Goal: Transaction & Acquisition: Obtain resource

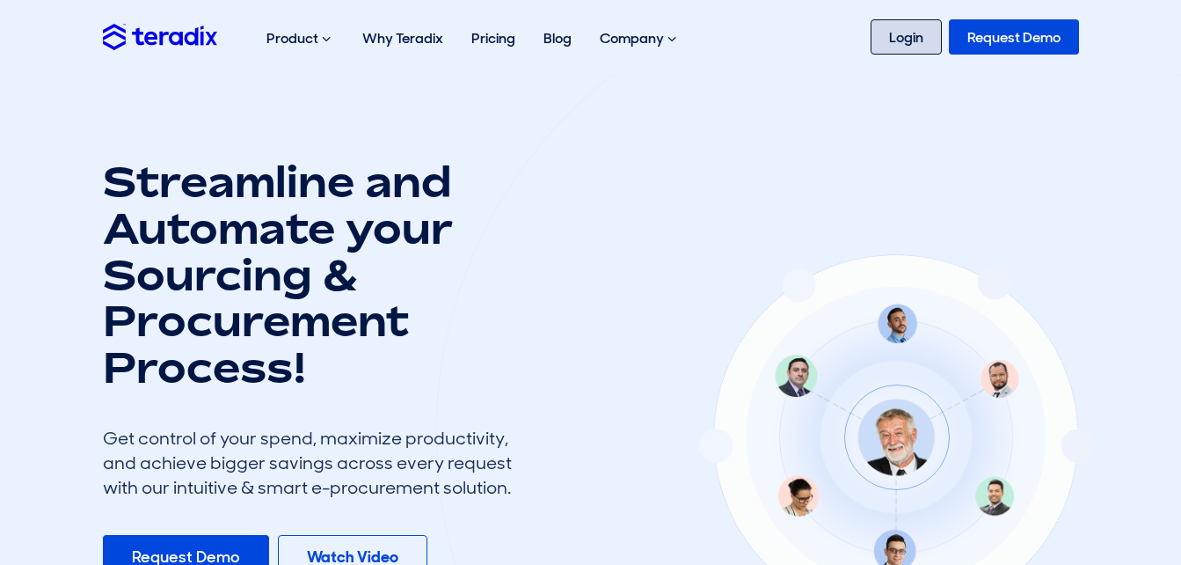
drag, startPoint x: 885, startPoint y: 35, endPoint x: 961, endPoint y: 53, distance: 78.5
click at [885, 35] on link "Login" at bounding box center [906, 36] width 71 height 35
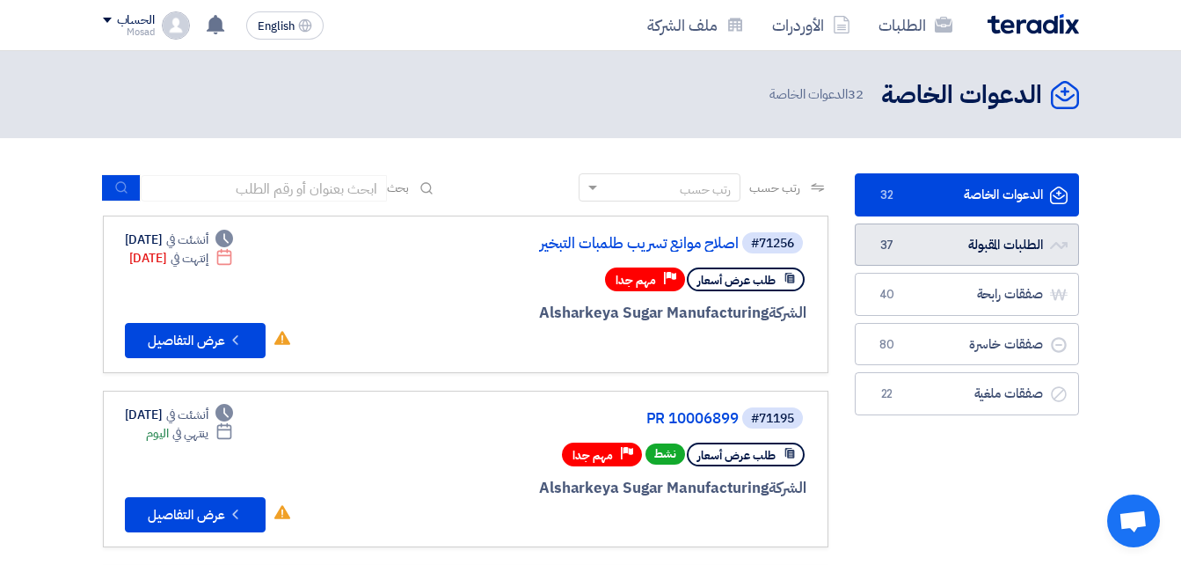
click at [953, 239] on link "الطلبات المقبولة الطلبات المقبولة 37" at bounding box center [967, 244] width 224 height 43
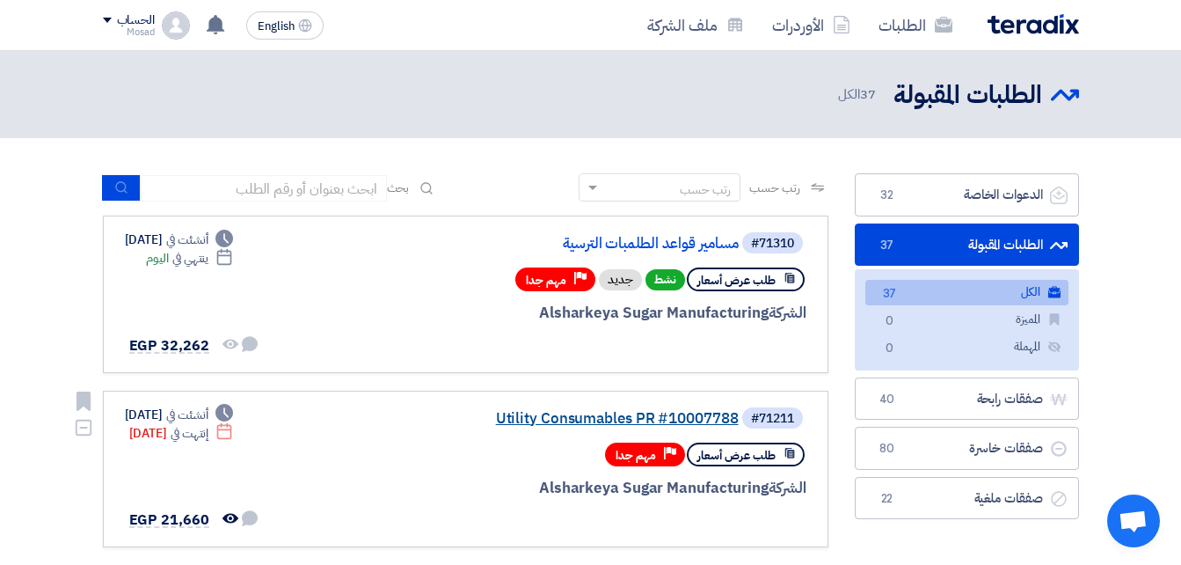
click at [643, 412] on link "Utility Consumables PR #10007788" at bounding box center [563, 419] width 352 height 16
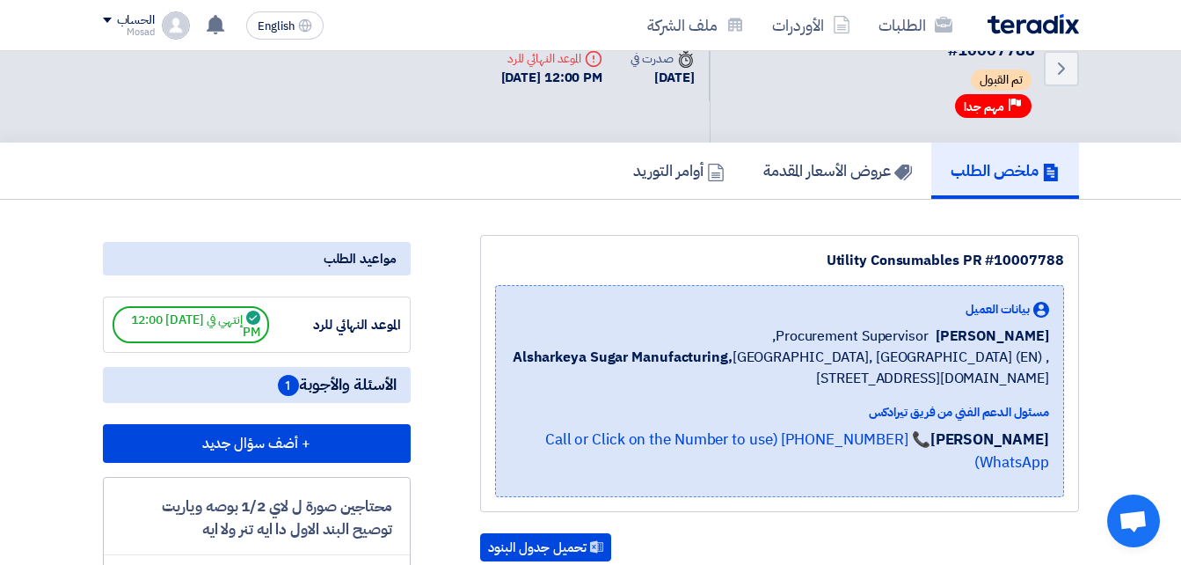
scroll to position [88, 0]
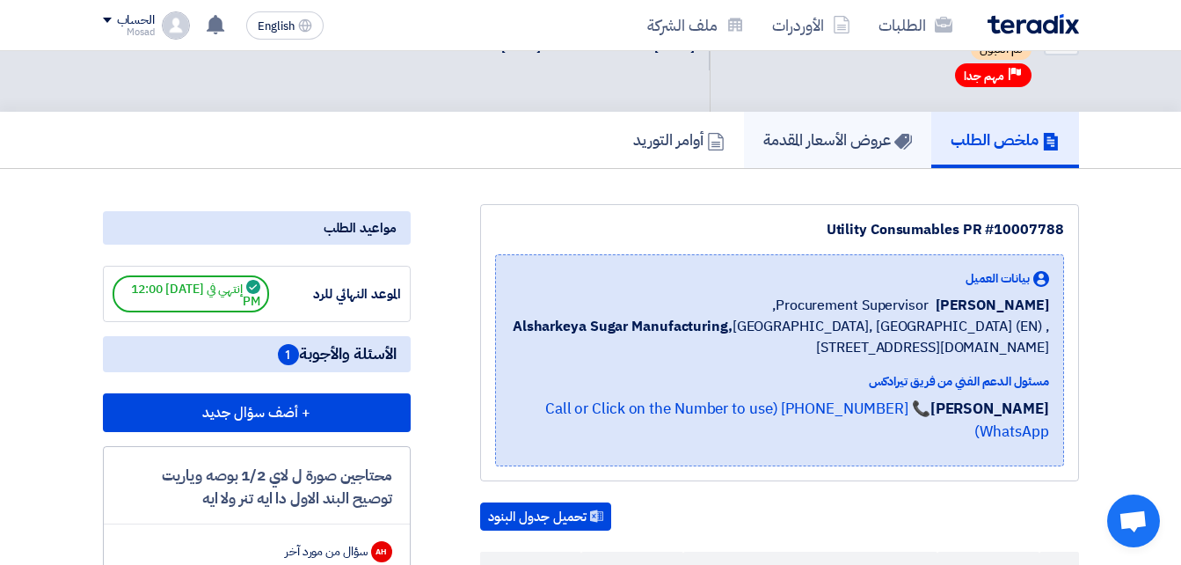
click at [824, 139] on h5 "عروض الأسعار المقدمة" at bounding box center [837, 139] width 149 height 20
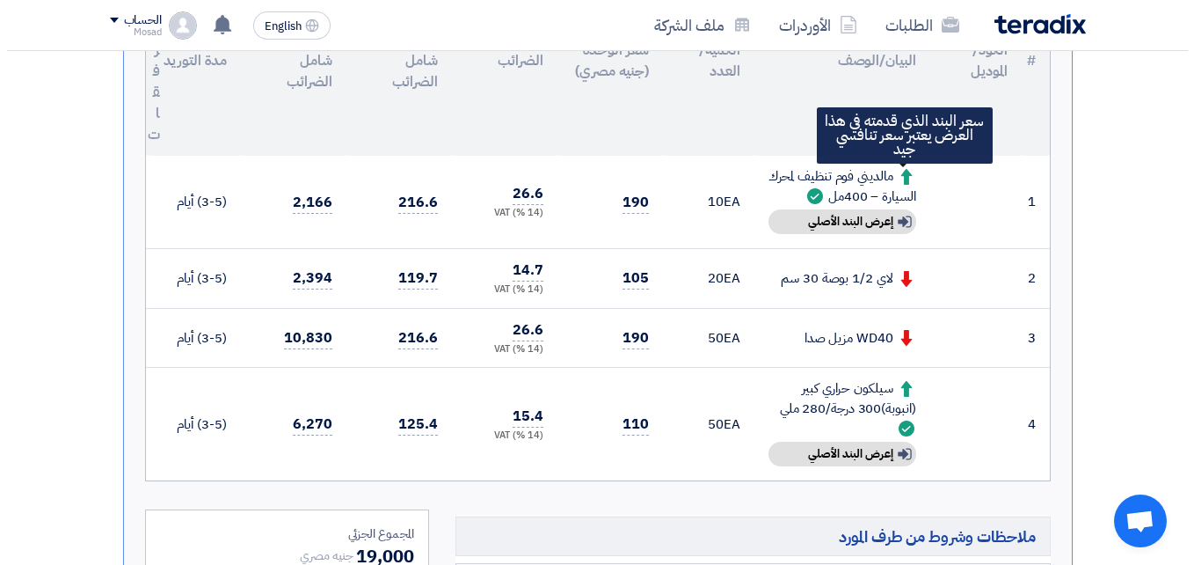
scroll to position [528, 0]
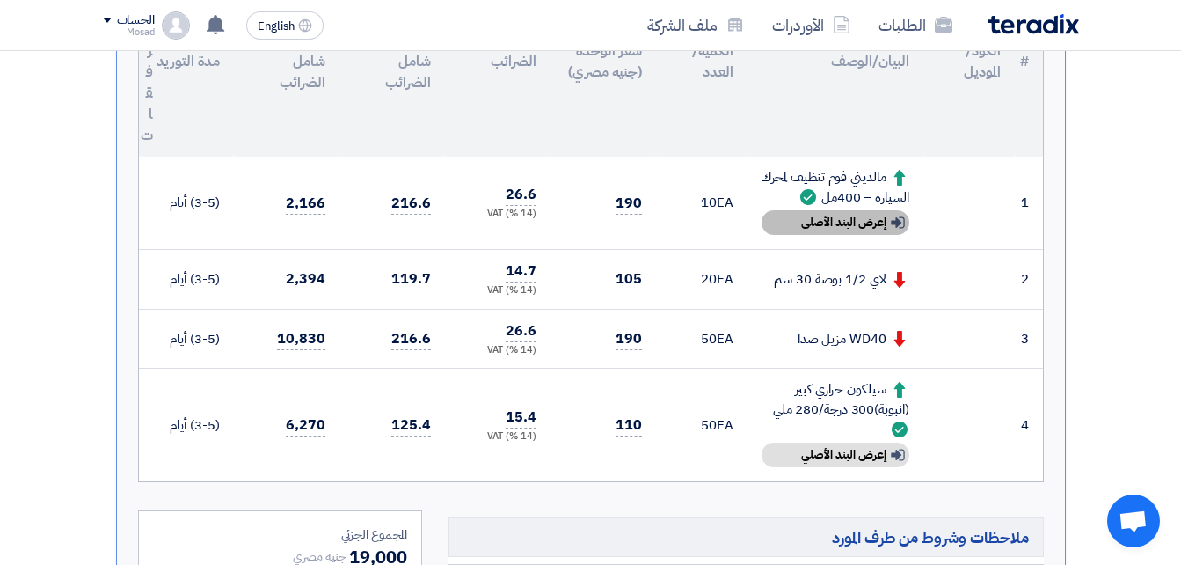
click at [861, 221] on div "Show details إعرض البند الأصلي" at bounding box center [836, 222] width 148 height 25
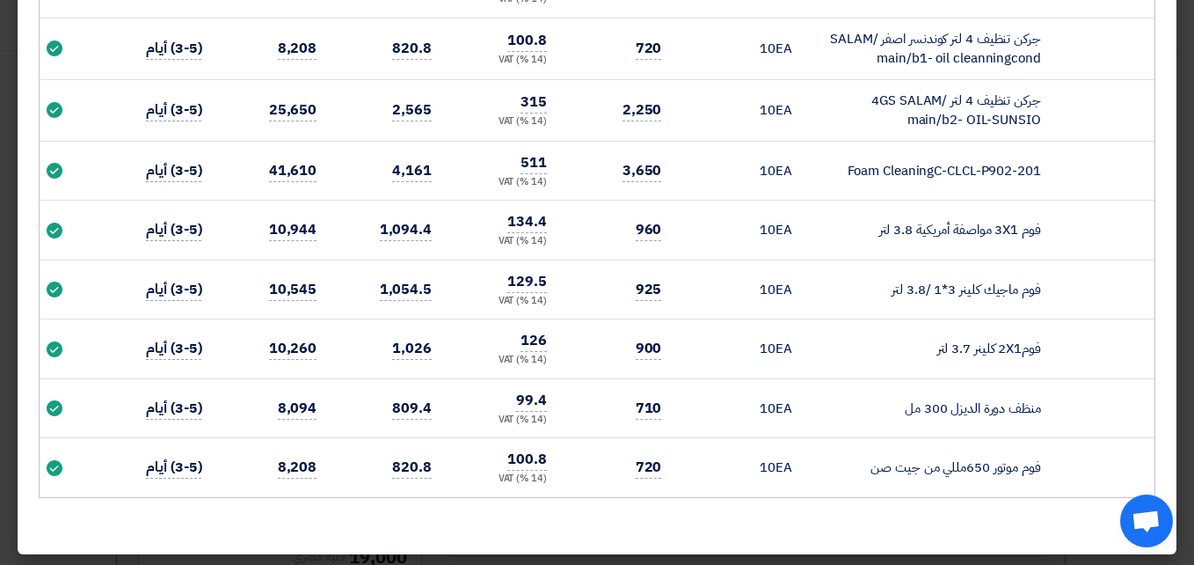
scroll to position [375, 0]
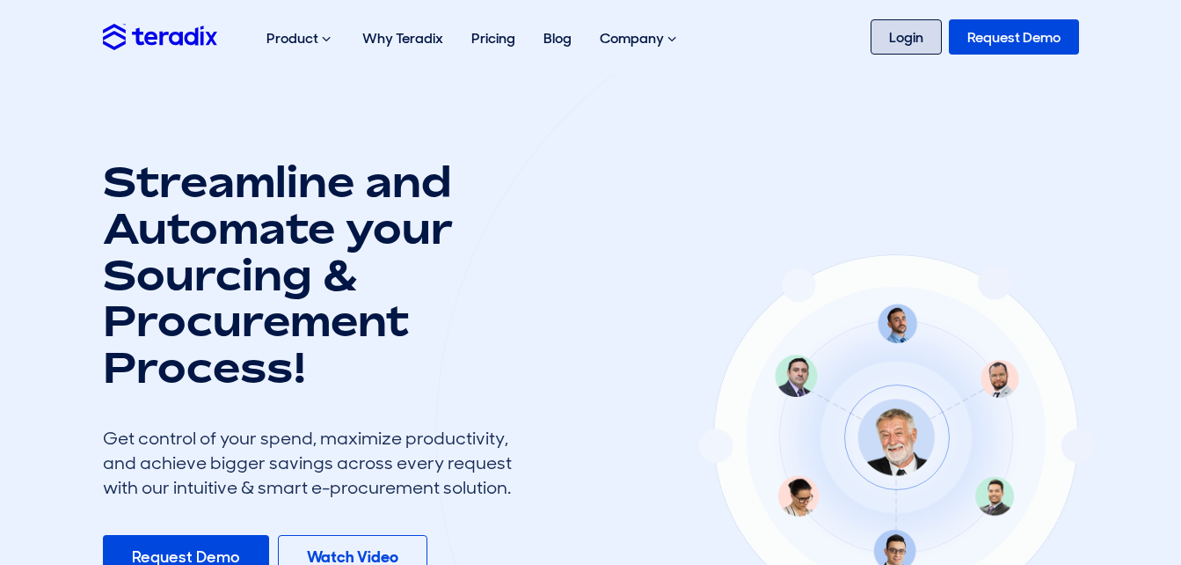
click at [903, 37] on link "Login" at bounding box center [906, 36] width 71 height 35
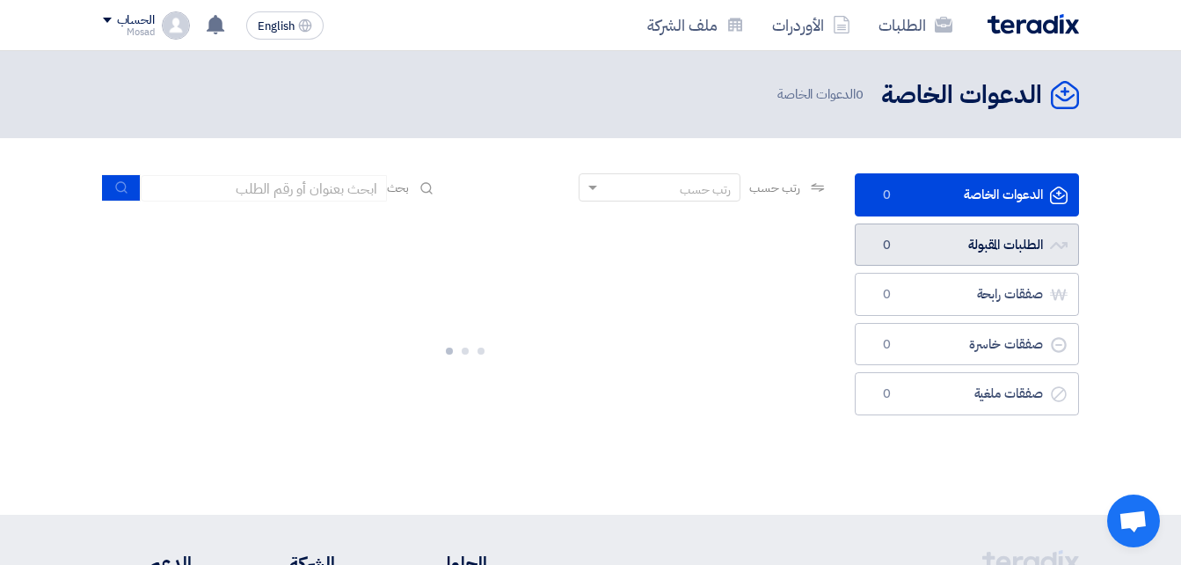
click at [982, 239] on link "الطلبات المقبولة الطلبات المقبولة 0" at bounding box center [967, 244] width 224 height 43
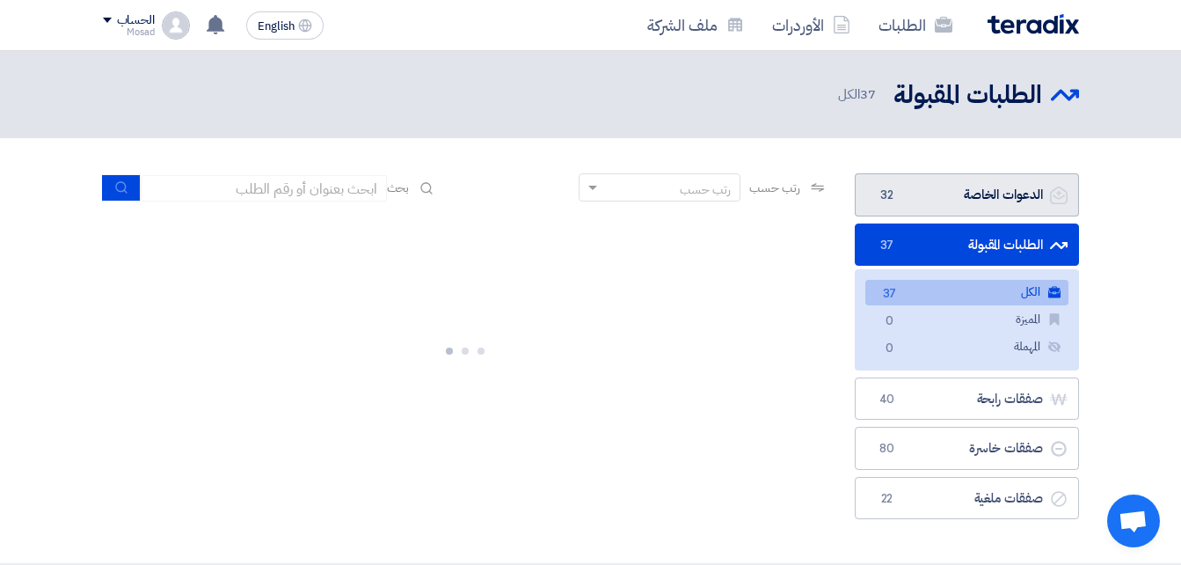
click at [949, 196] on link "الدعوات الخاصة الدعوات الخاصة 32" at bounding box center [967, 194] width 224 height 43
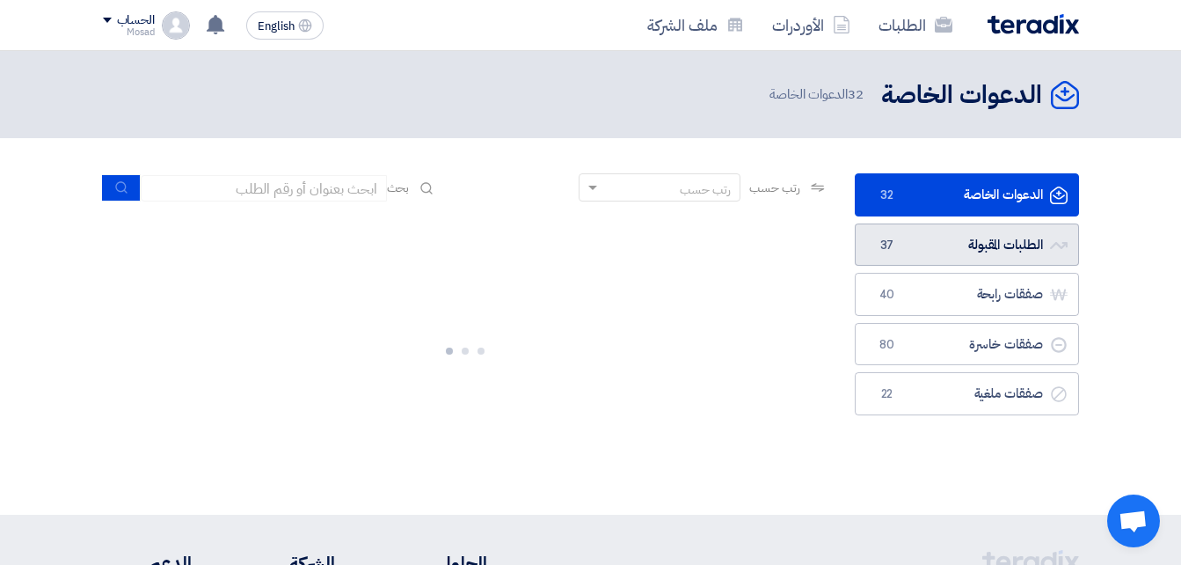
click at [969, 247] on link "الطلبات المقبولة الطلبات المقبولة 37" at bounding box center [967, 244] width 224 height 43
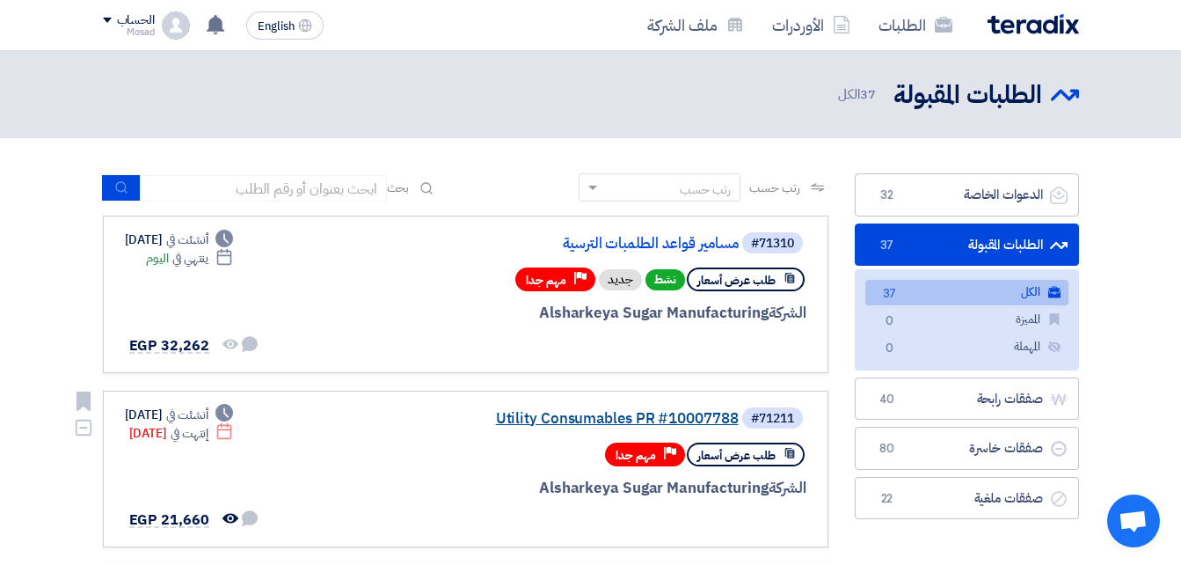
click at [666, 411] on link "Utility Consumables PR #10007788" at bounding box center [563, 419] width 352 height 16
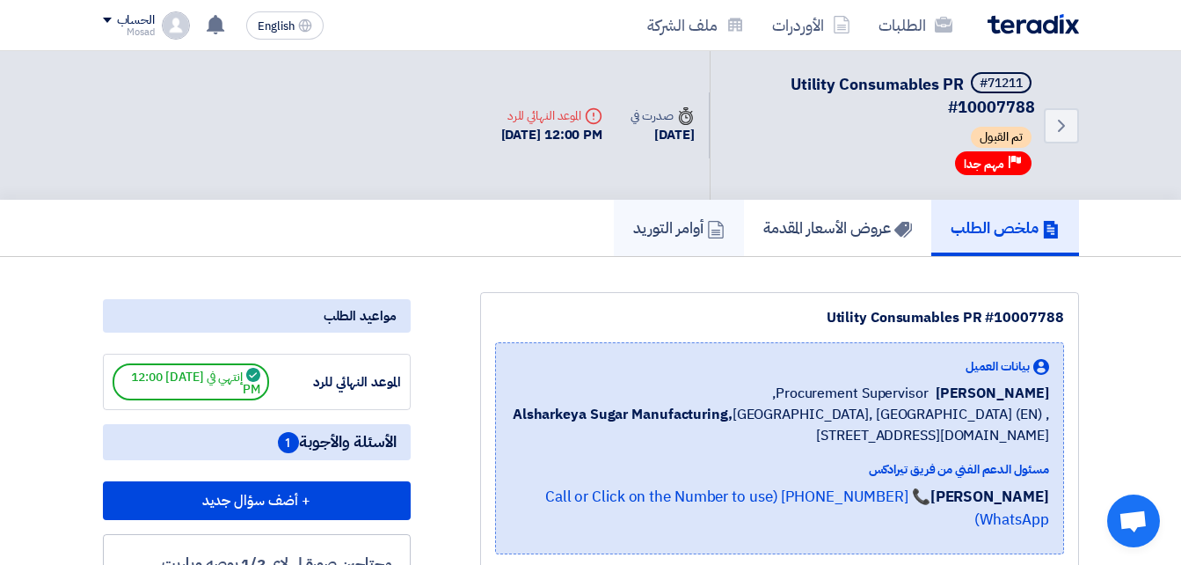
click at [670, 228] on h5 "أوامر التوريد" at bounding box center [678, 227] width 91 height 20
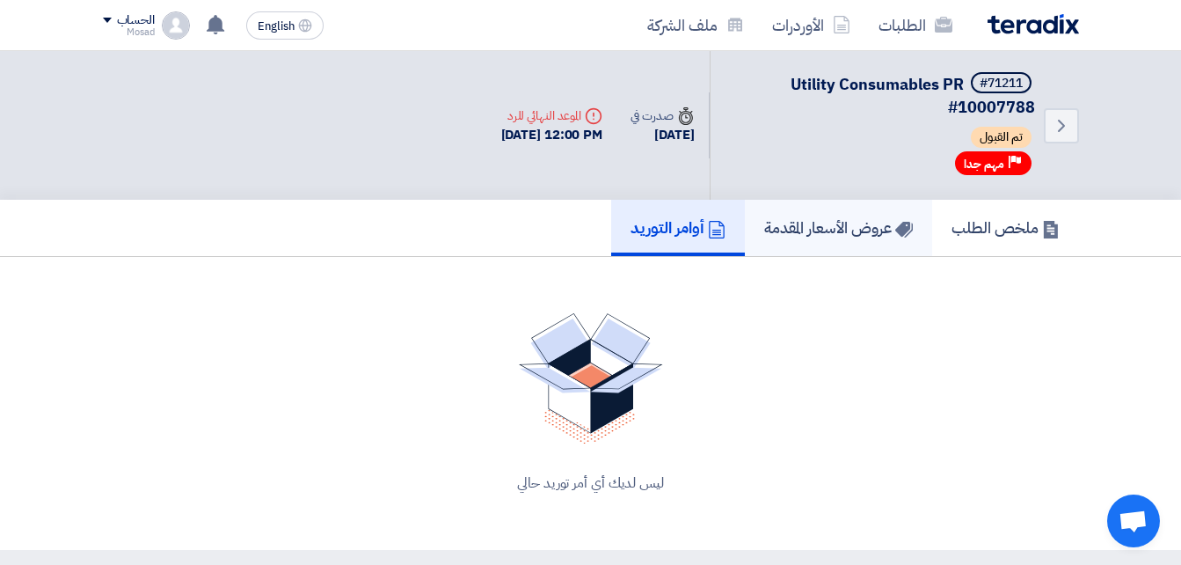
click at [816, 227] on h5 "عروض الأسعار المقدمة" at bounding box center [838, 227] width 149 height 20
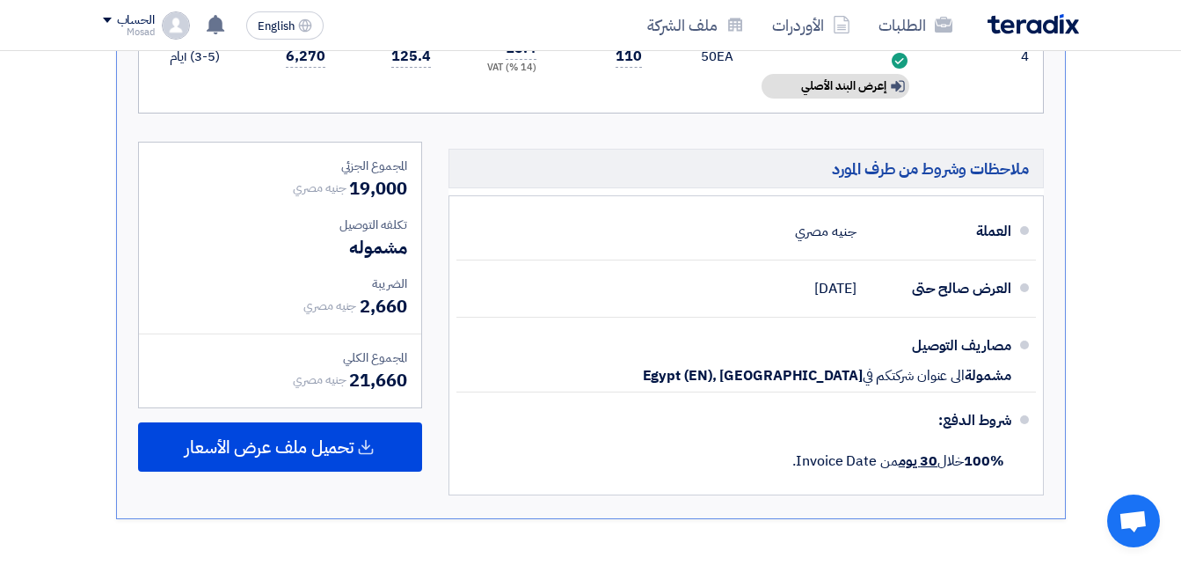
scroll to position [1055, 0]
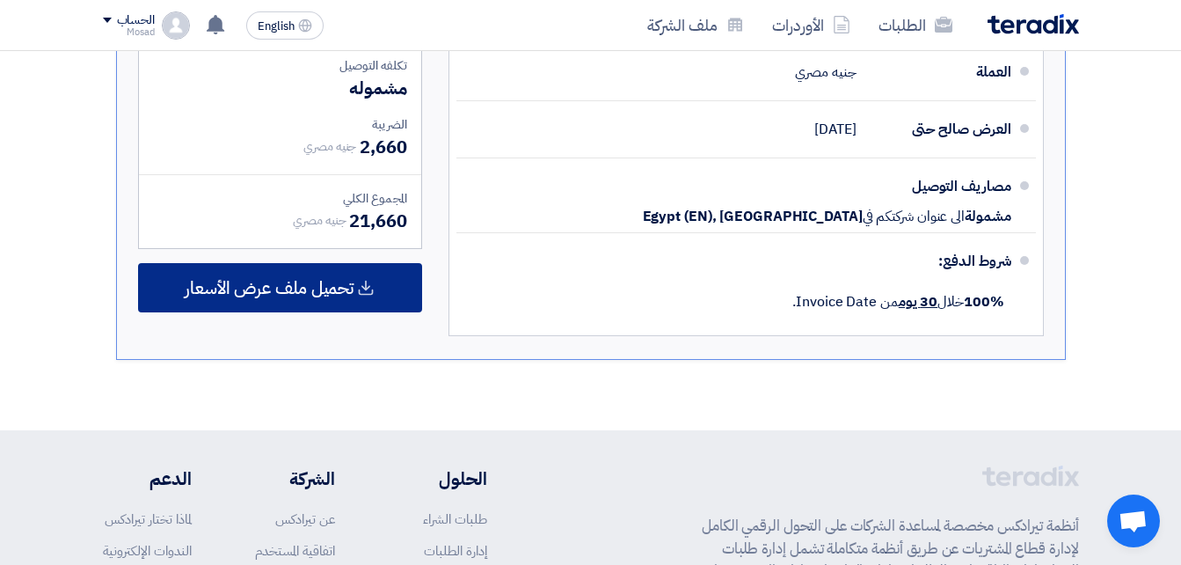
click at [319, 293] on span "تحميل ملف عرض الأسعار" at bounding box center [269, 288] width 169 height 16
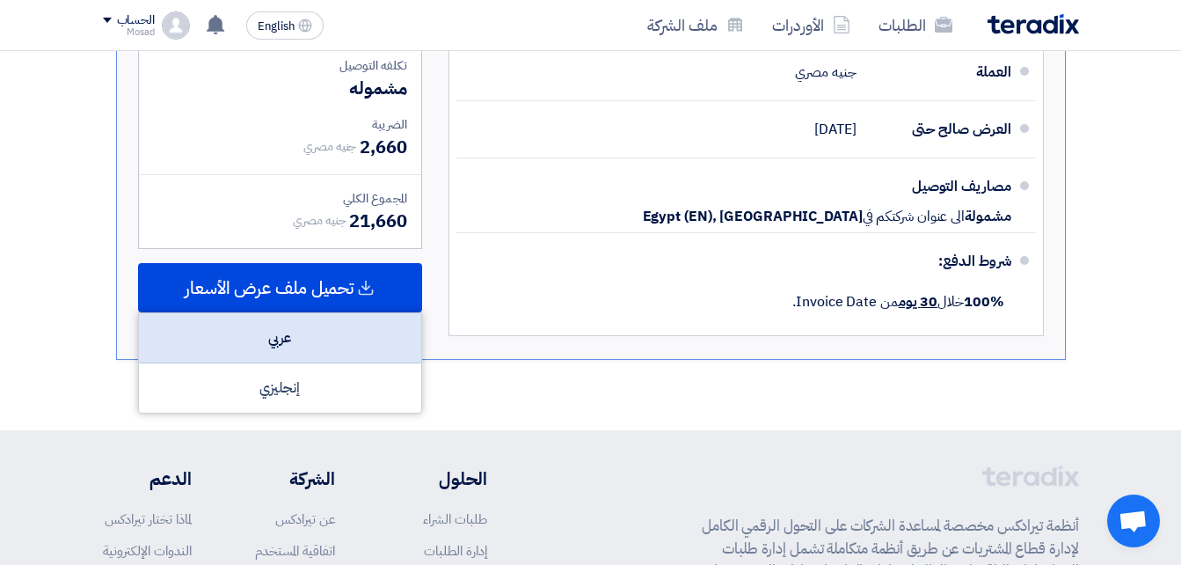
click at [341, 347] on div "عربي" at bounding box center [280, 338] width 282 height 50
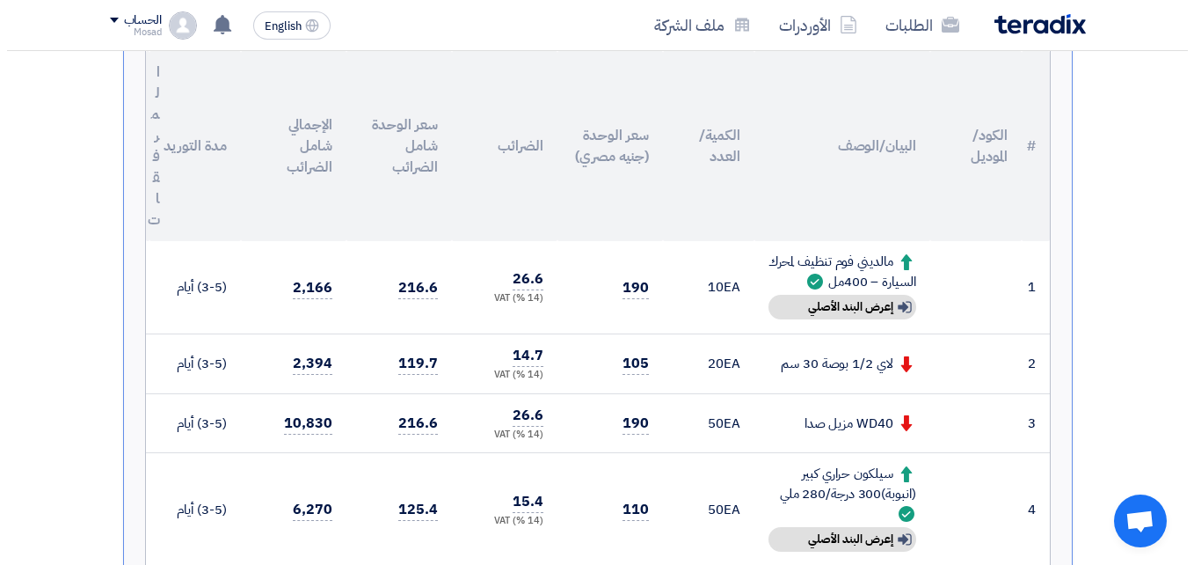
scroll to position [440, 0]
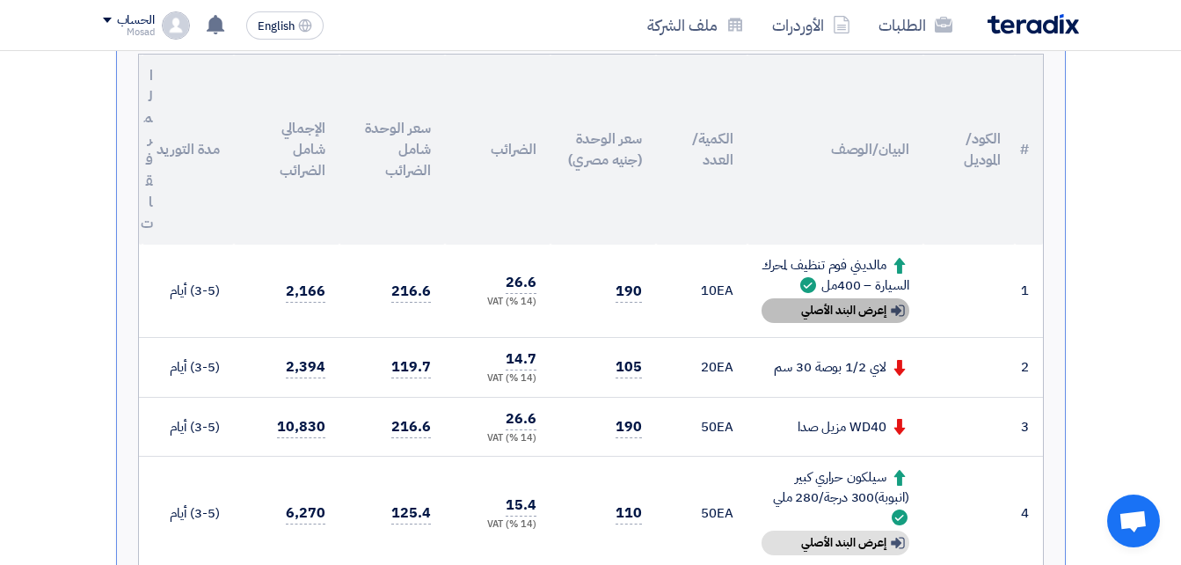
click at [864, 310] on div "Show details إعرض البند الأصلي" at bounding box center [836, 310] width 148 height 25
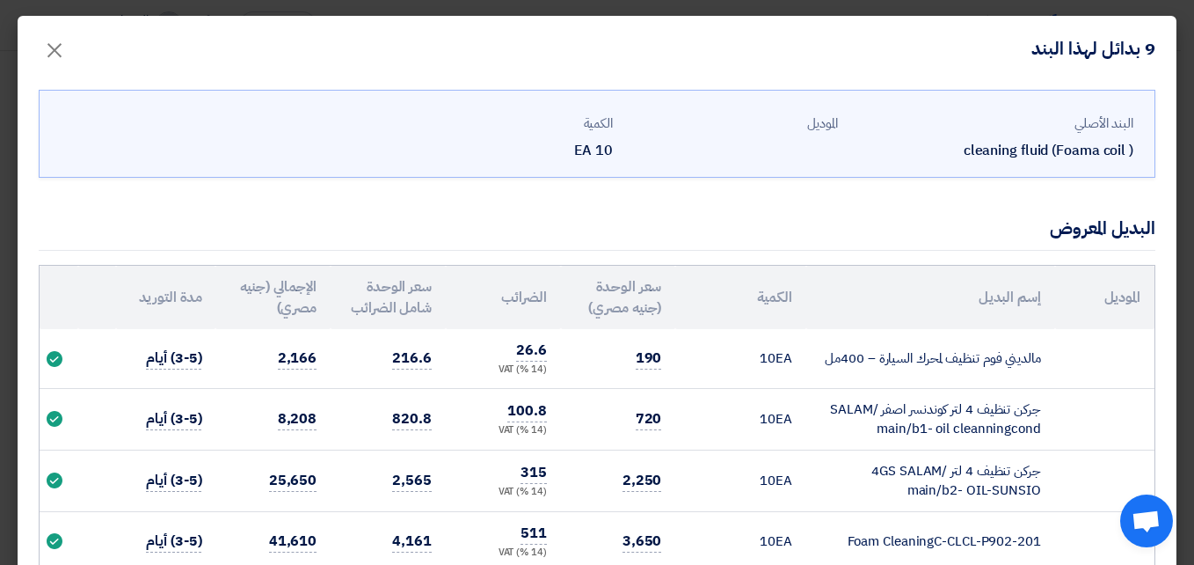
drag, startPoint x: 820, startPoint y: 360, endPoint x: 1055, endPoint y: 368, distance: 235.8
click at [1055, 368] on td "مالديني فوم تنظيف لمحرك السيارة – 400مل" at bounding box center [930, 358] width 249 height 59
drag, startPoint x: 1050, startPoint y: 363, endPoint x: 1025, endPoint y: 365, distance: 25.6
copy td "مالديني فوم تنظيف لمحرك السيارة – 400مل"
drag, startPoint x: 884, startPoint y: 429, endPoint x: 1055, endPoint y: 411, distance: 172.5
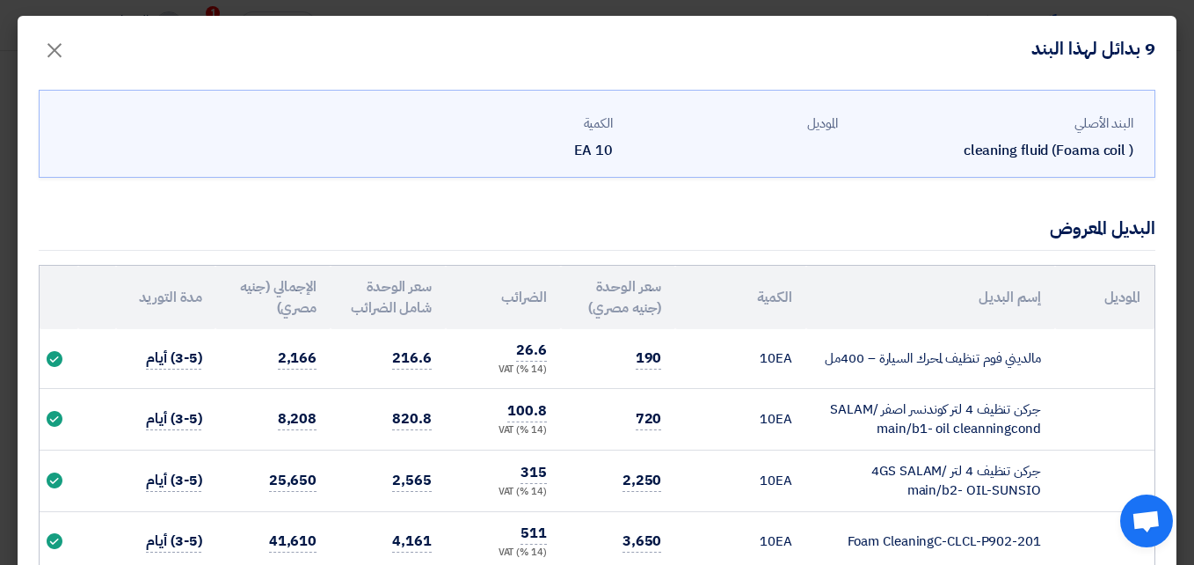
click at [1058, 412] on tr "جركن تنظيف 4 لتر كوندنسر اصفر SALAM/ main/b1- oil cleanningcond 10 EA 720 100.8…" at bounding box center [597, 419] width 1115 height 62
drag, startPoint x: 1055, startPoint y: 411, endPoint x: 1018, endPoint y: 410, distance: 36.9
copy tr "جركن تنظيف 4 لتر كوندنسر اصفر SALAM/ main/b1- oil cleanningcond"
drag, startPoint x: 910, startPoint y: 492, endPoint x: 1047, endPoint y: 471, distance: 138.7
click at [1047, 471] on td "جركن تنظيف 4 لتر 4GS SALAM/ main/b2- OIL-SUNSIO" at bounding box center [930, 480] width 249 height 62
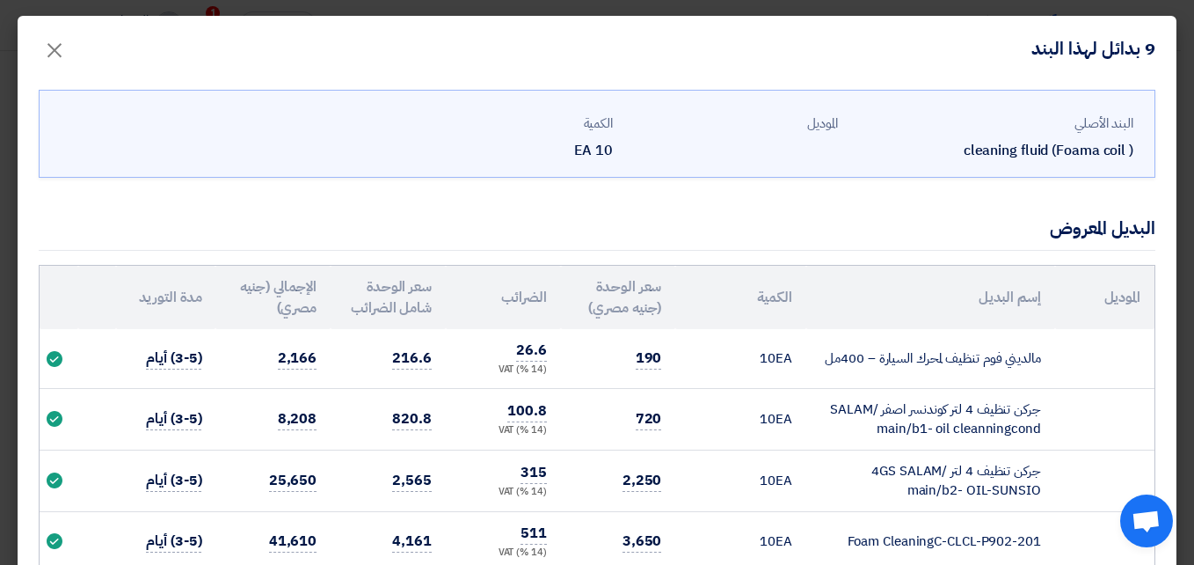
drag, startPoint x: 1047, startPoint y: 471, endPoint x: 1029, endPoint y: 470, distance: 18.6
copy td "جركن تنظيف 4 لتر 4GS SALAM/ main/b2- OIL-SUNSIO"
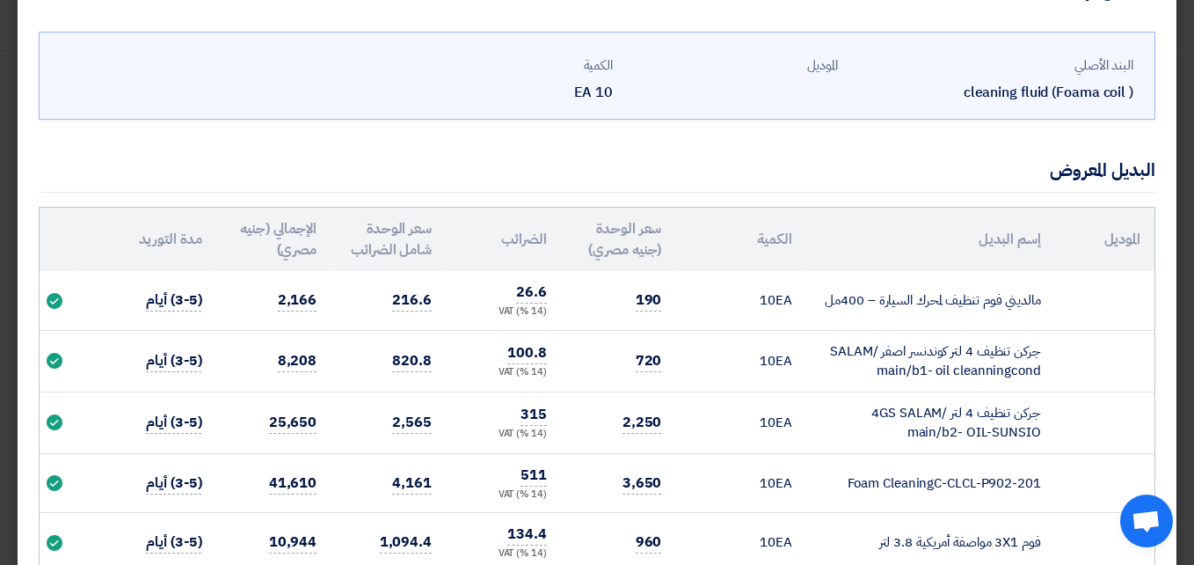
scroll to position [176, 0]
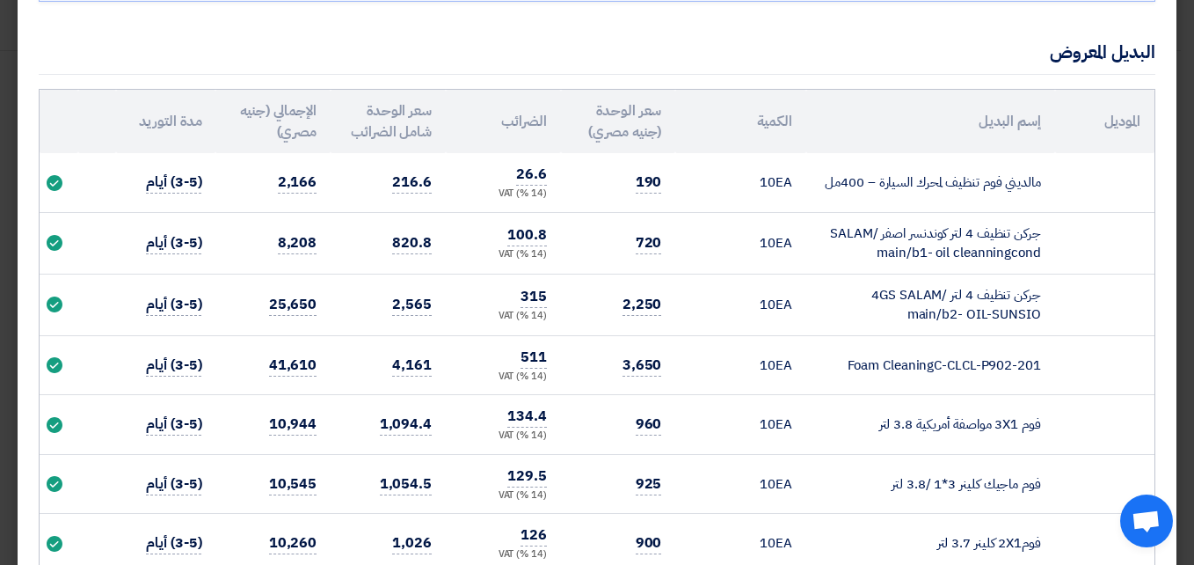
drag, startPoint x: 842, startPoint y: 360, endPoint x: 1053, endPoint y: 372, distance: 211.4
click at [1053, 372] on td "Foam CleaningC-CLCL-P902-201" at bounding box center [930, 365] width 249 height 60
drag, startPoint x: 1053, startPoint y: 372, endPoint x: 1022, endPoint y: 366, distance: 31.4
copy td "Foam CleaningC-CLCL-P902-201"
drag, startPoint x: 861, startPoint y: 424, endPoint x: 1062, endPoint y: 429, distance: 200.6
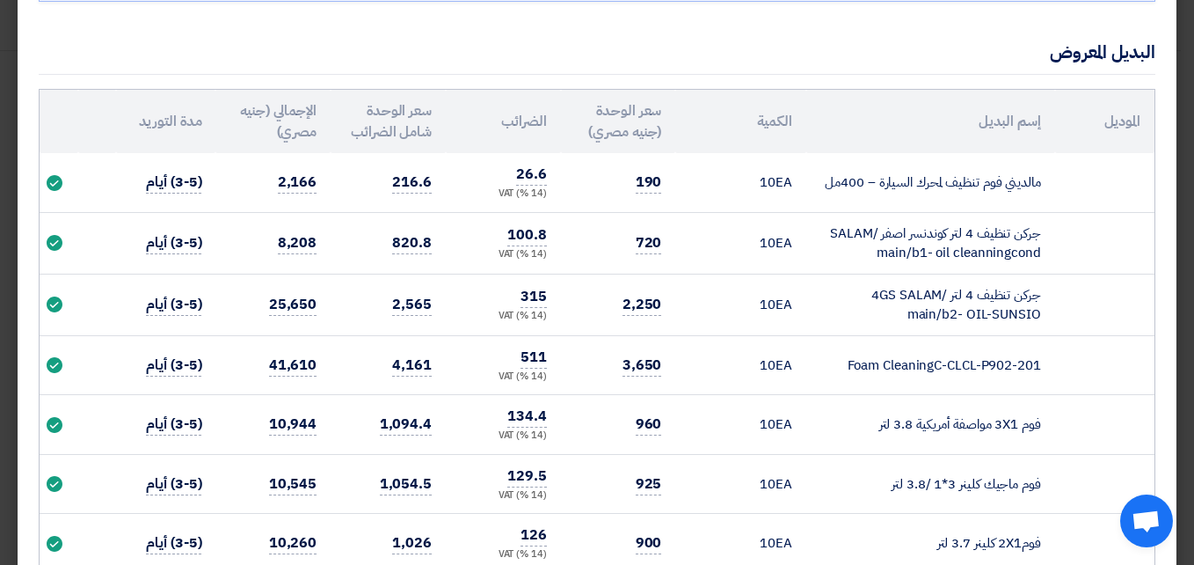
click at [1062, 429] on tr "فوم 3X1 مواصفة أمريكية 3.8 لتر 10 EA 960 134.4 (14 %) VAT 1,094.4 10,944 (3-5) …" at bounding box center [597, 425] width 1115 height 60
drag, startPoint x: 1062, startPoint y: 429, endPoint x: 1032, endPoint y: 422, distance: 29.9
copy tr "فوم 3X1 مواصفة أمريكية 3.8 لتر"
drag, startPoint x: 893, startPoint y: 481, endPoint x: 1082, endPoint y: 478, distance: 189.1
click at [1082, 478] on tr "فوم ماجيك كلينر 3*1 /3.8 لتر 10 EA 925 129.5 (14 %) VAT 1,054.5 10,545 (3-5) أي…" at bounding box center [597, 484] width 1115 height 60
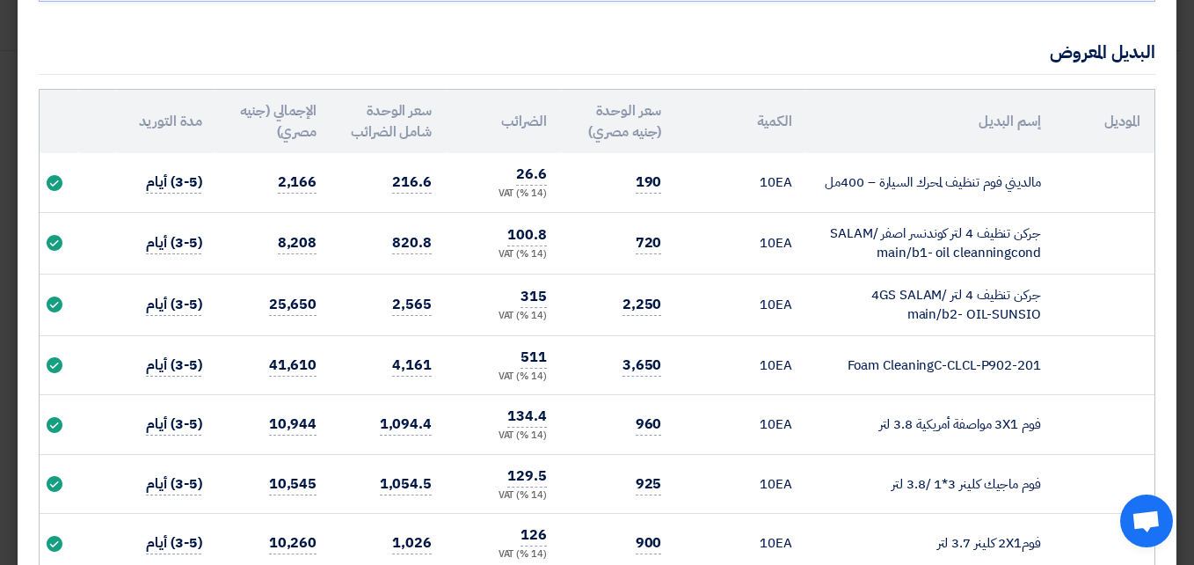
drag, startPoint x: 1078, startPoint y: 478, endPoint x: 995, endPoint y: 489, distance: 84.2
copy tr "فوم ماجيك كلينر 3*1 /3.8 لتر"
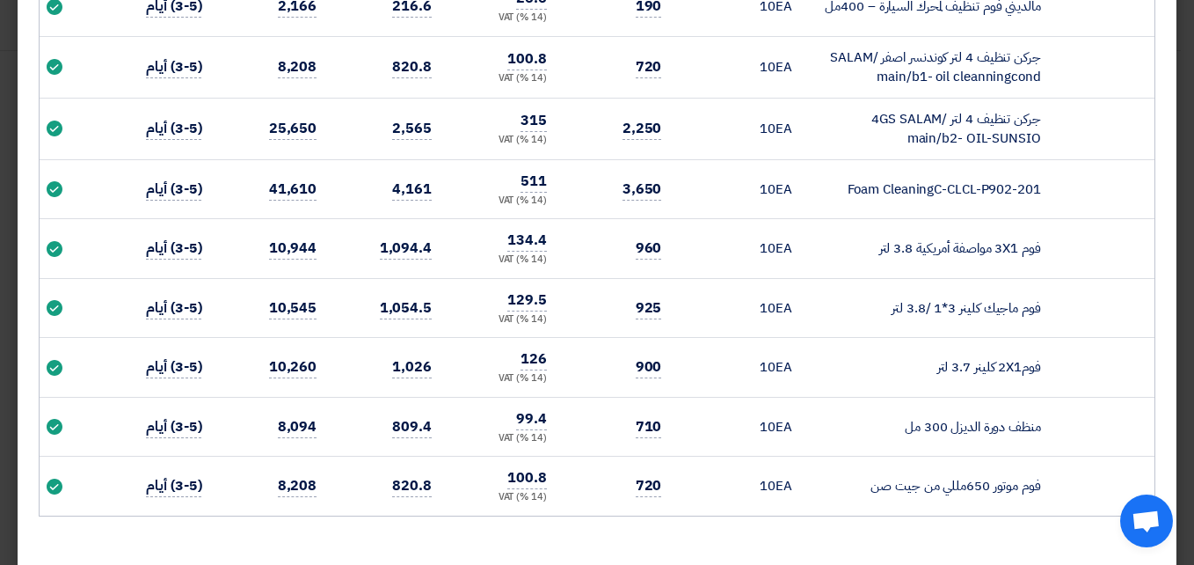
scroll to position [375, 0]
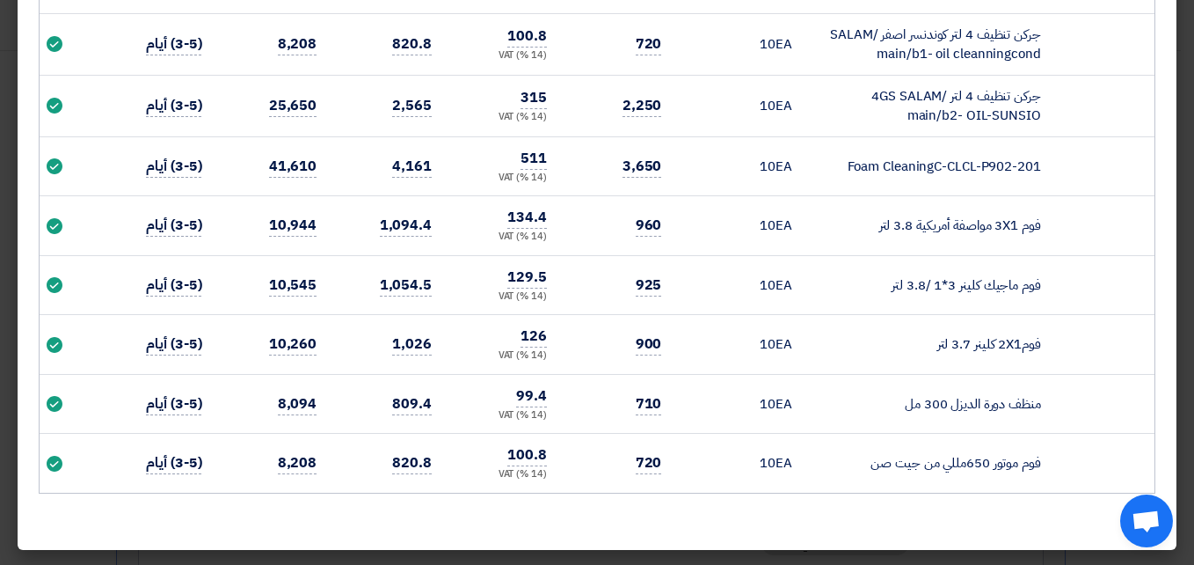
drag, startPoint x: 938, startPoint y: 338, endPoint x: 1052, endPoint y: 340, distance: 114.4
click at [1052, 340] on td "فوم2X1 كلينر 3.7 لتر" at bounding box center [930, 345] width 249 height 60
drag, startPoint x: 1052, startPoint y: 340, endPoint x: 1029, endPoint y: 339, distance: 22.9
copy td "فوم2X1 كلينر 3.7 لتر"
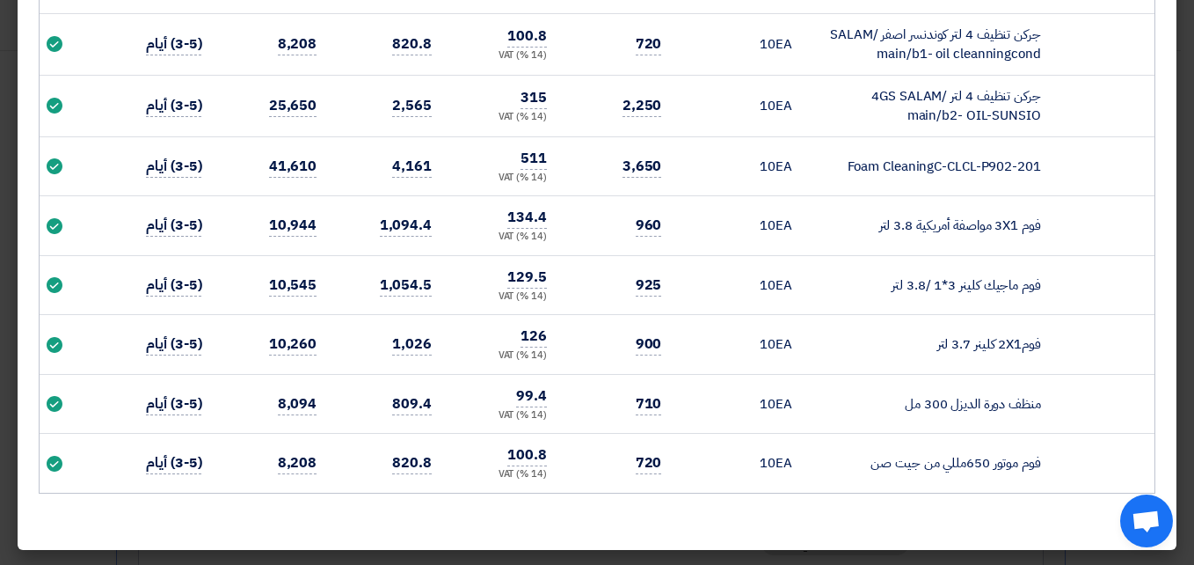
drag, startPoint x: 891, startPoint y: 399, endPoint x: 1044, endPoint y: 409, distance: 153.3
click at [1044, 409] on td "منظف دورة الديزل 300 مل" at bounding box center [930, 404] width 249 height 60
copy td "منظف دورة الديزل 300 مل"
drag, startPoint x: 859, startPoint y: 460, endPoint x: 1050, endPoint y: 455, distance: 190.9
click at [1050, 455] on td "فوم موتور 650مللي من جيت صن" at bounding box center [930, 463] width 249 height 59
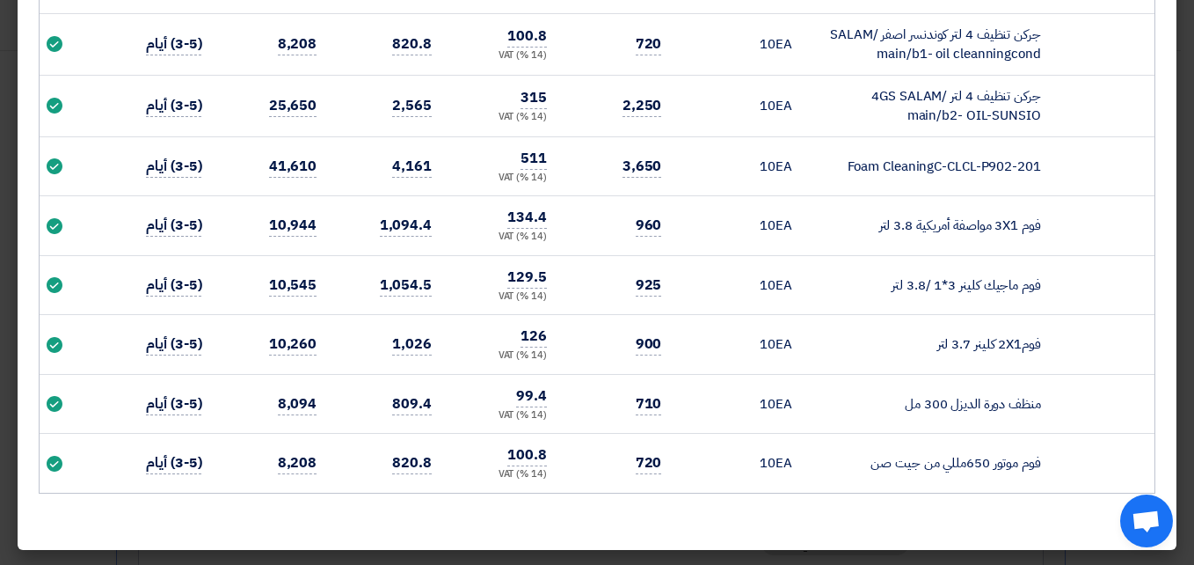
drag, startPoint x: 1050, startPoint y: 455, endPoint x: 1000, endPoint y: 463, distance: 50.8
copy td "فوم موتور 650مللي من جيت صن"
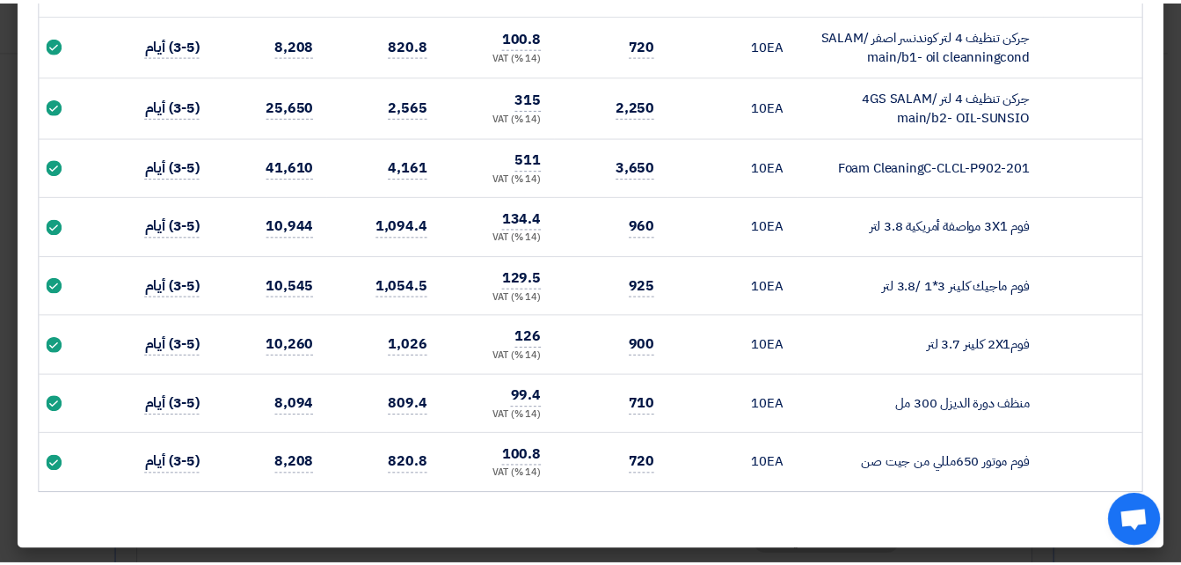
scroll to position [0, 0]
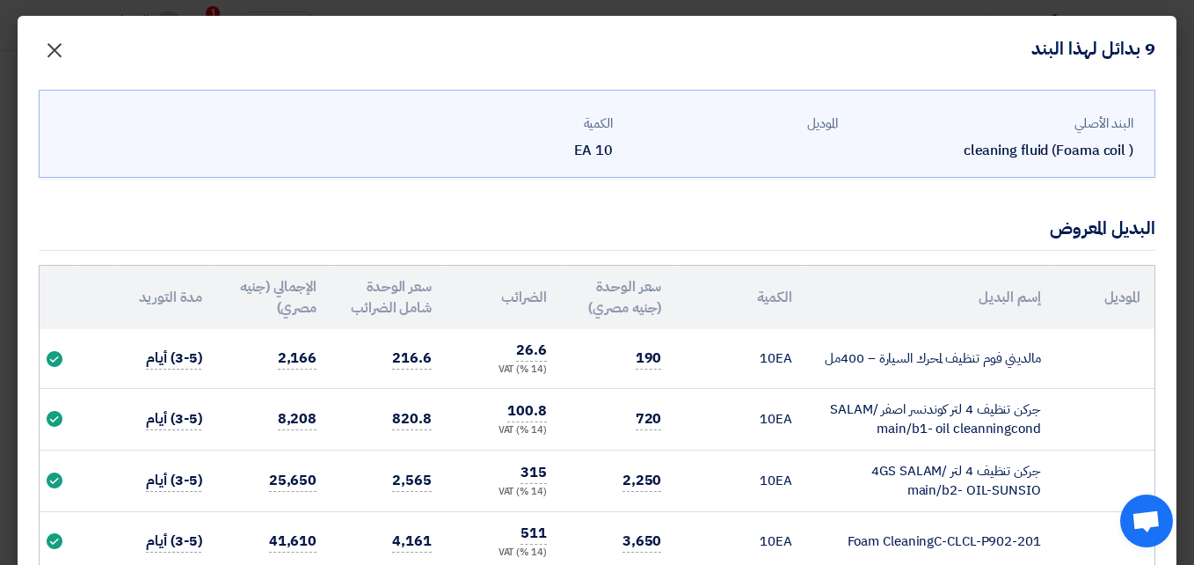
click at [65, 51] on span "×" at bounding box center [54, 49] width 21 height 53
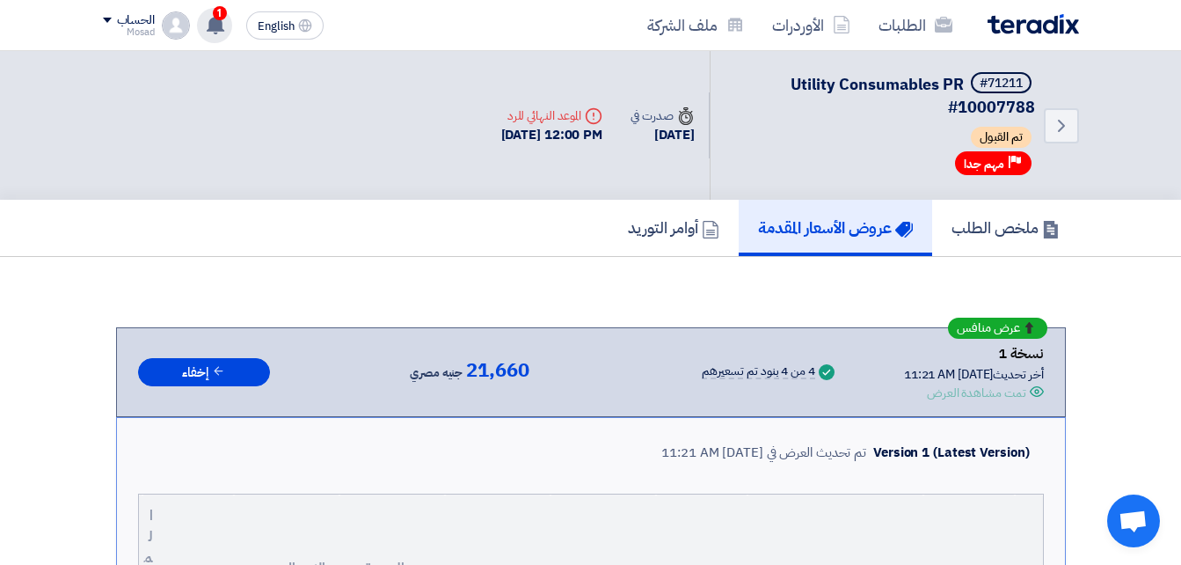
click at [221, 15] on span "1" at bounding box center [220, 13] width 14 height 14
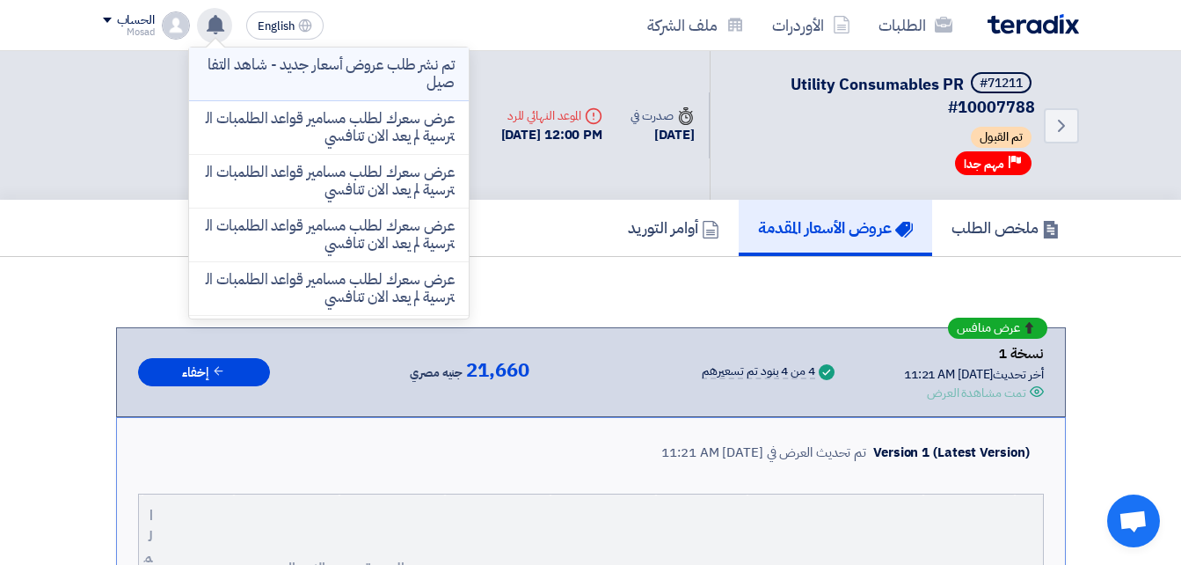
click at [325, 74] on p "تم نشر طلب عروض أسعار جديد - شاهد التفاصيل" at bounding box center [329, 73] width 252 height 35
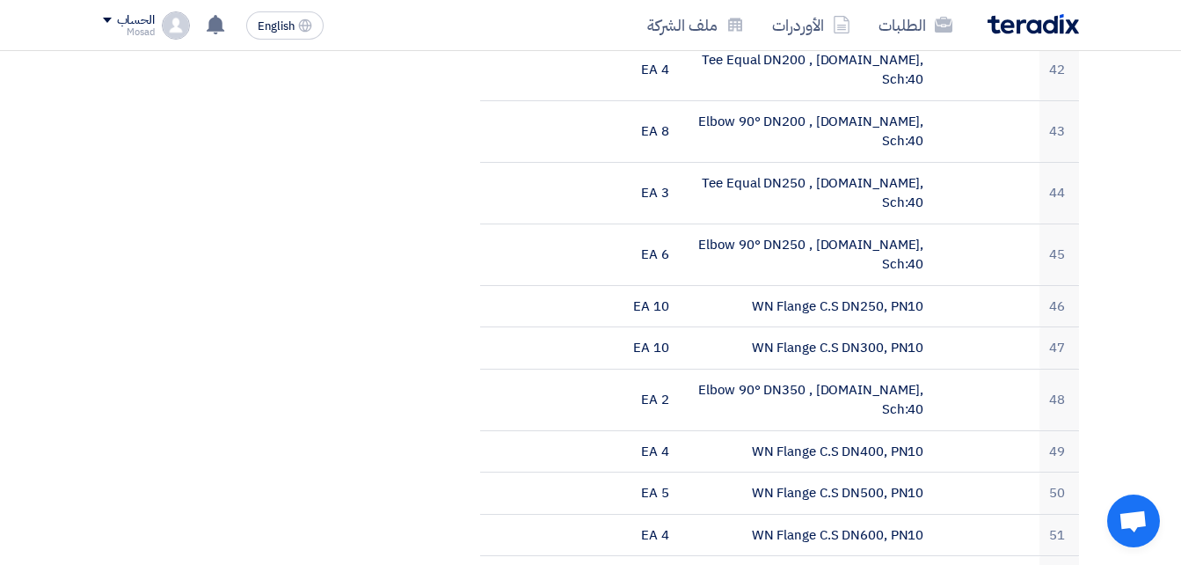
scroll to position [2990, 0]
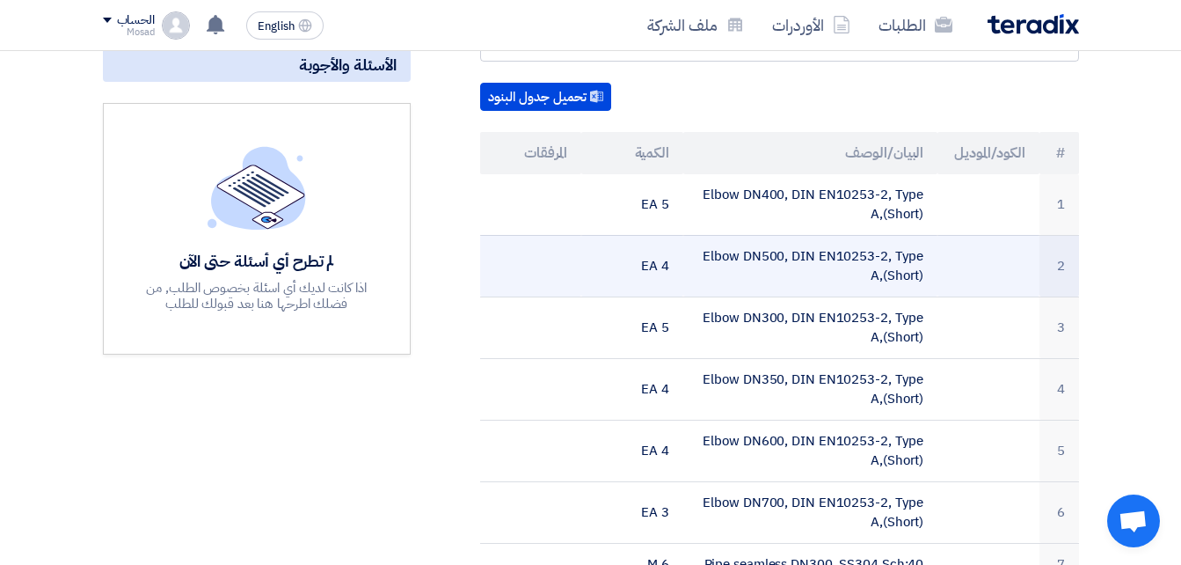
scroll to position [440, 0]
